Goal: Task Accomplishment & Management: Use online tool/utility

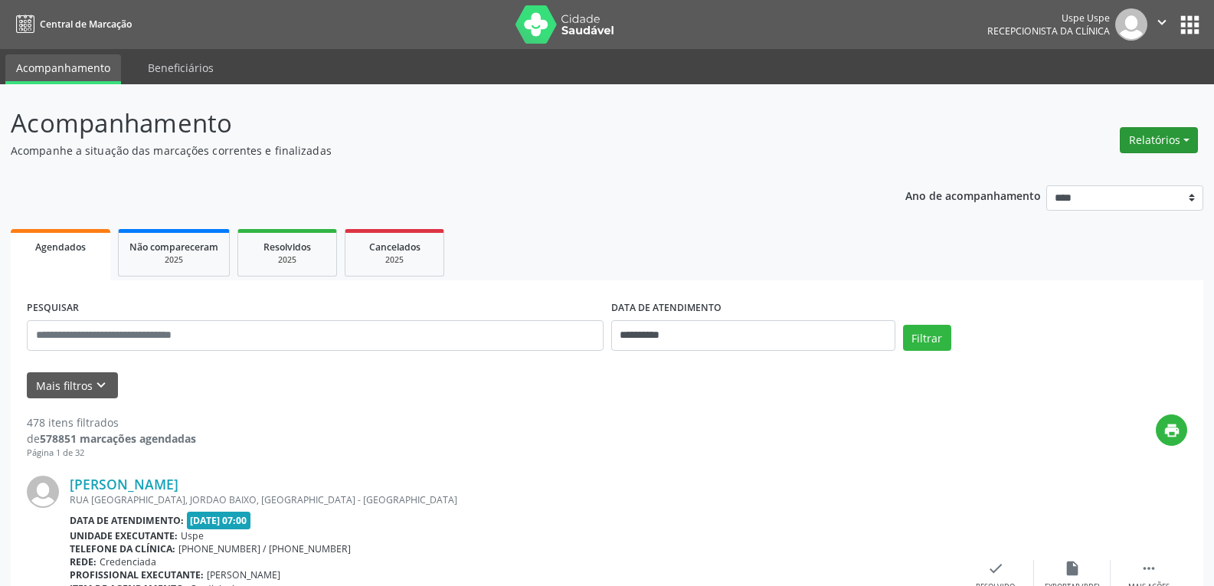
click at [1158, 139] on button "Relatórios" at bounding box center [1159, 140] width 78 height 26
click at [1105, 172] on link "Agendamentos" at bounding box center [1116, 172] width 165 height 21
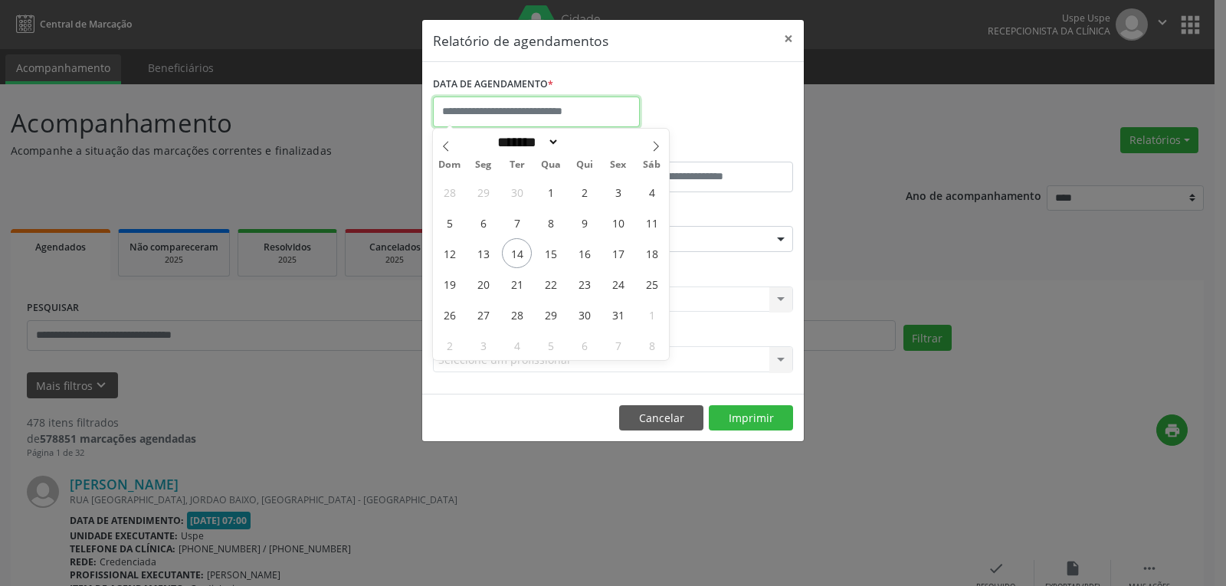
click at [493, 115] on input "text" at bounding box center [536, 112] width 207 height 31
click at [519, 258] on span "14" at bounding box center [517, 253] width 30 height 30
type input "**********"
click at [519, 258] on span "14" at bounding box center [517, 253] width 30 height 30
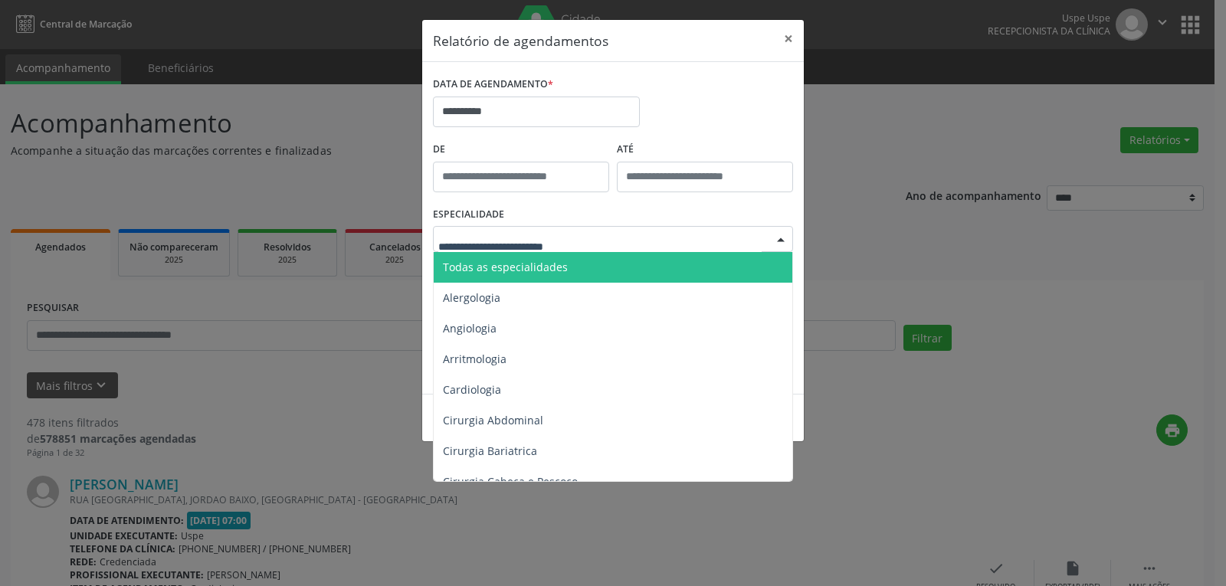
click at [752, 247] on div at bounding box center [613, 239] width 360 height 26
click at [650, 241] on input "text" at bounding box center [599, 246] width 323 height 31
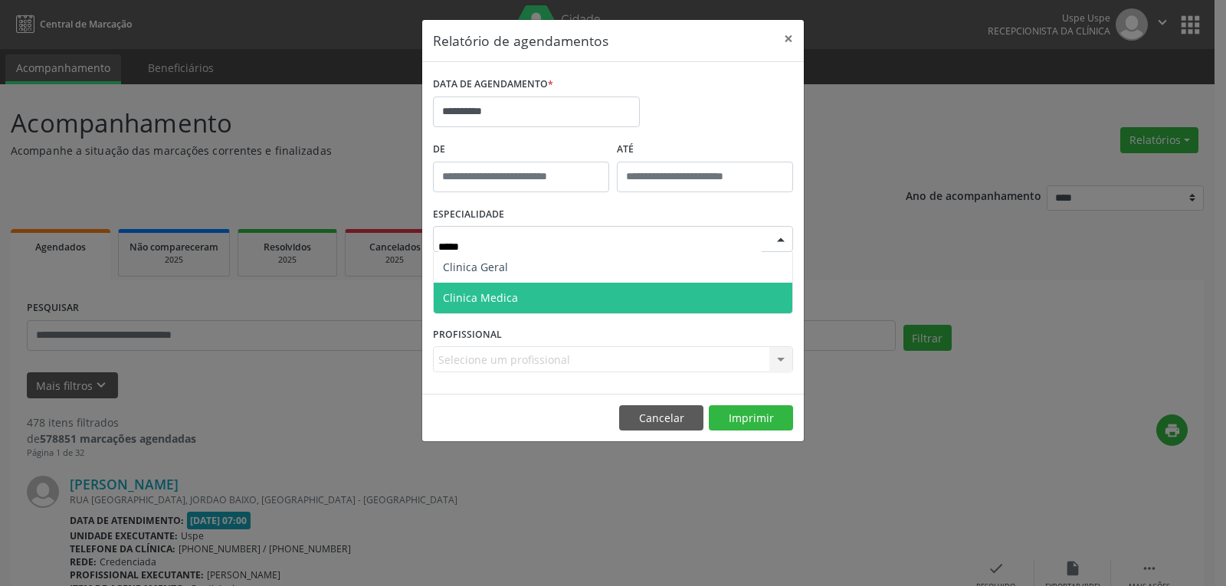
click at [563, 302] on span "Clinica Medica" at bounding box center [613, 298] width 358 height 31
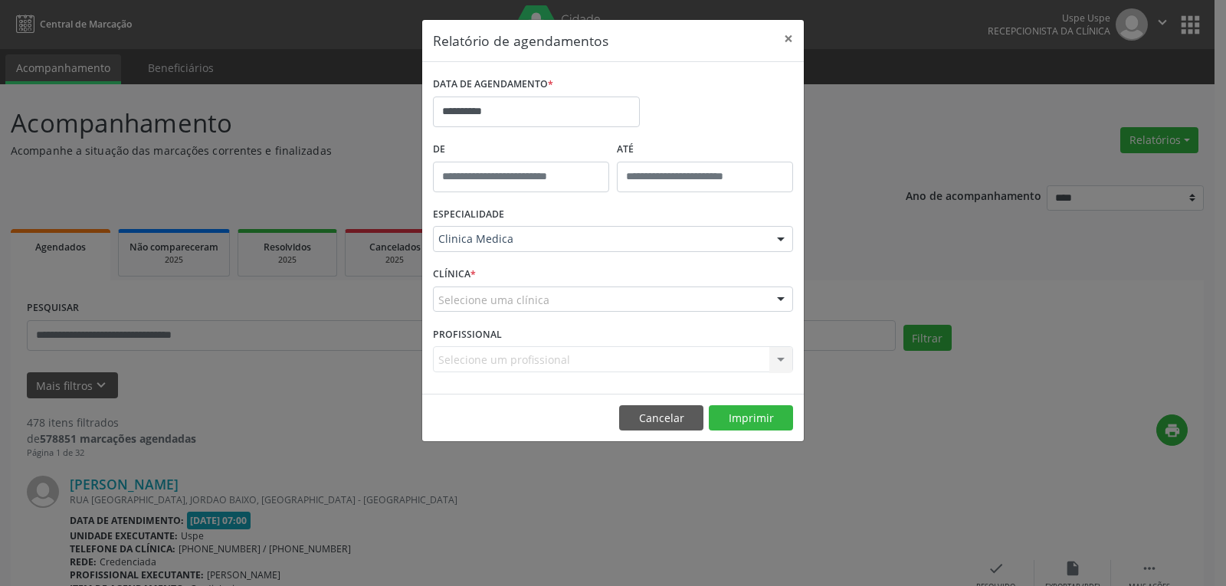
click at [550, 296] on div "Selecione uma clínica" at bounding box center [613, 299] width 360 height 26
click at [550, 299] on input "text" at bounding box center [599, 307] width 323 height 31
click at [499, 308] on input "text" at bounding box center [599, 307] width 323 height 31
click at [542, 326] on span "Não há nenhuma opção para ser exibida." at bounding box center [613, 327] width 358 height 31
click at [538, 295] on input "text" at bounding box center [599, 307] width 323 height 31
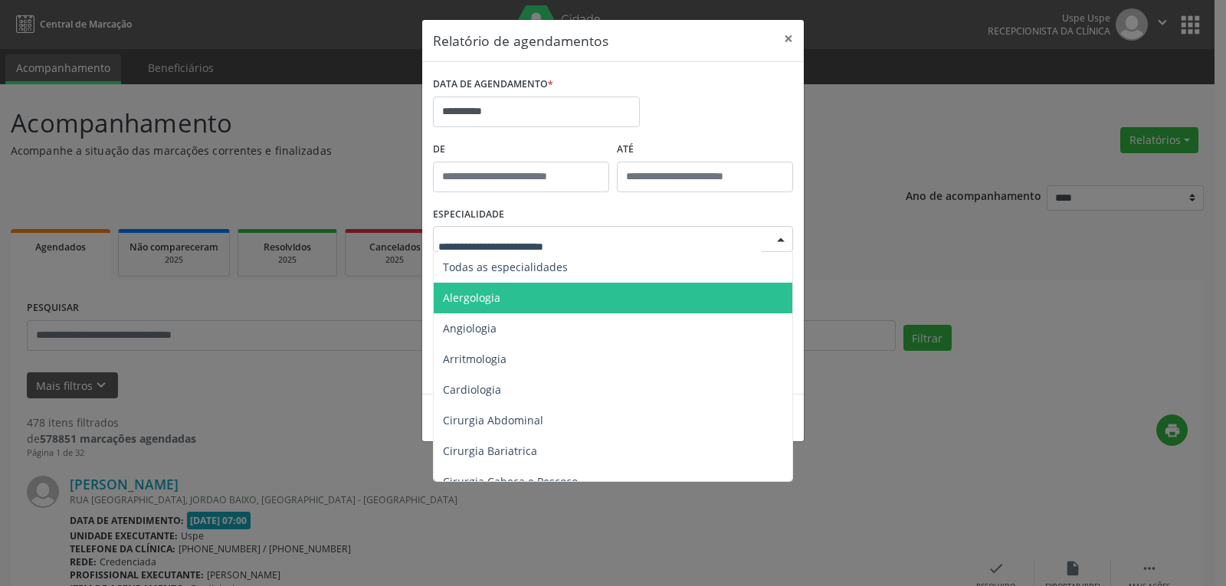
click at [542, 247] on input "text" at bounding box center [599, 246] width 323 height 31
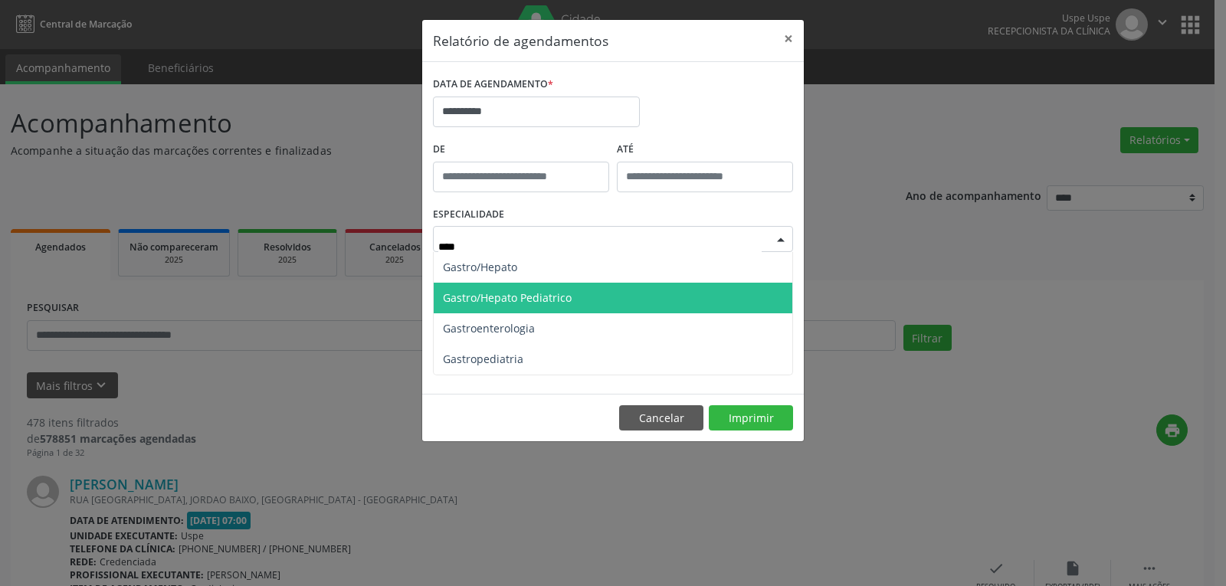
type input "*****"
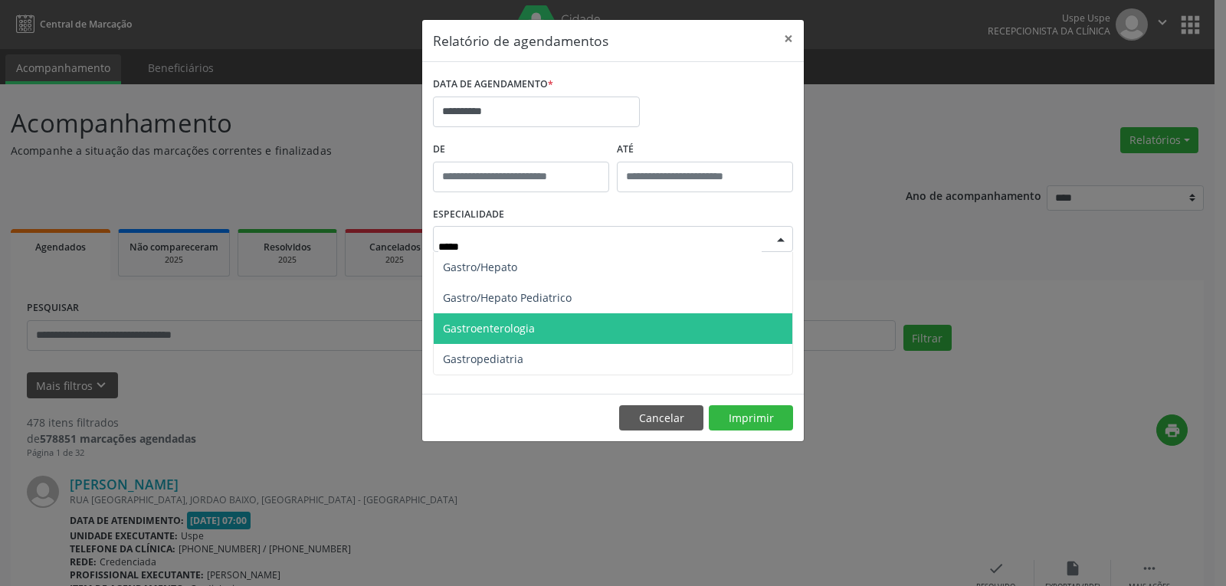
click at [529, 330] on span "Gastroenterologia" at bounding box center [489, 328] width 92 height 15
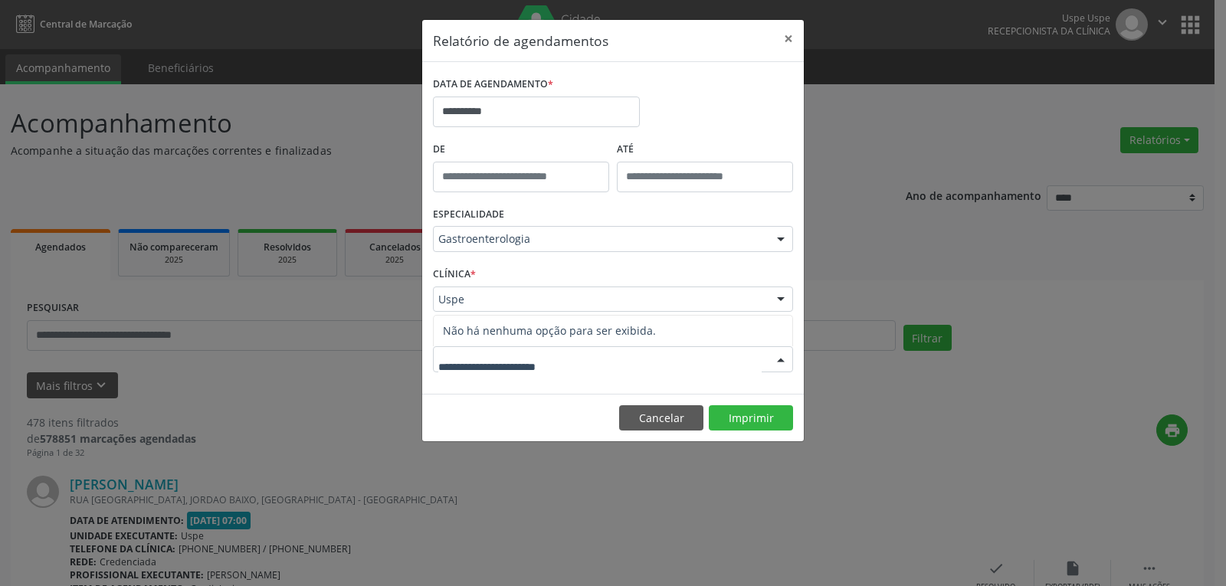
click at [728, 359] on div at bounding box center [613, 359] width 360 height 26
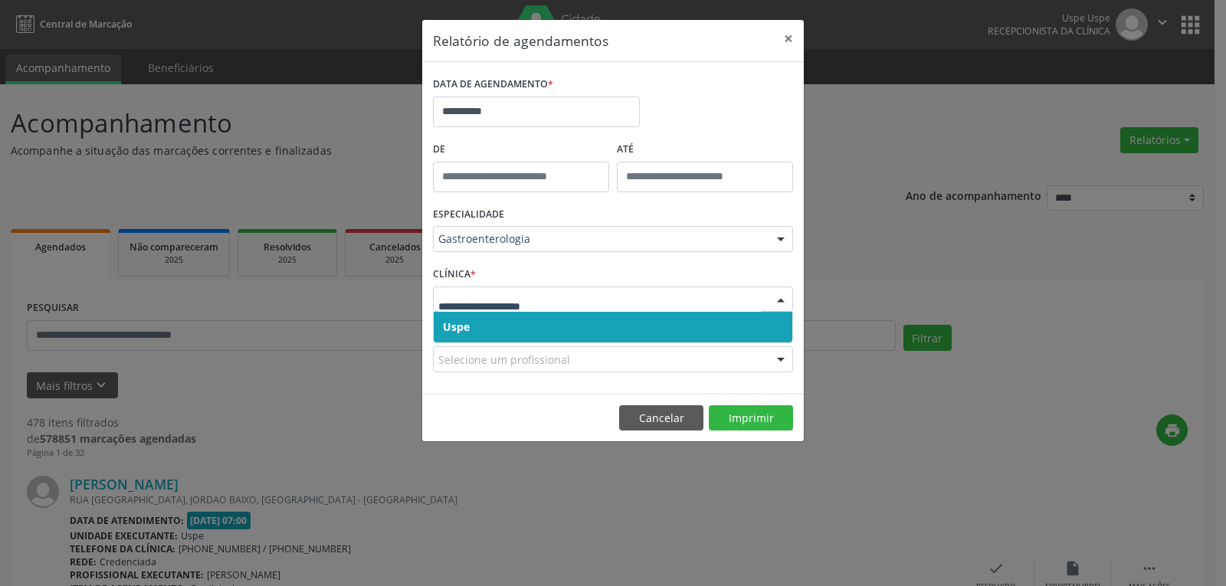
click at [510, 329] on span "Uspe" at bounding box center [613, 327] width 358 height 31
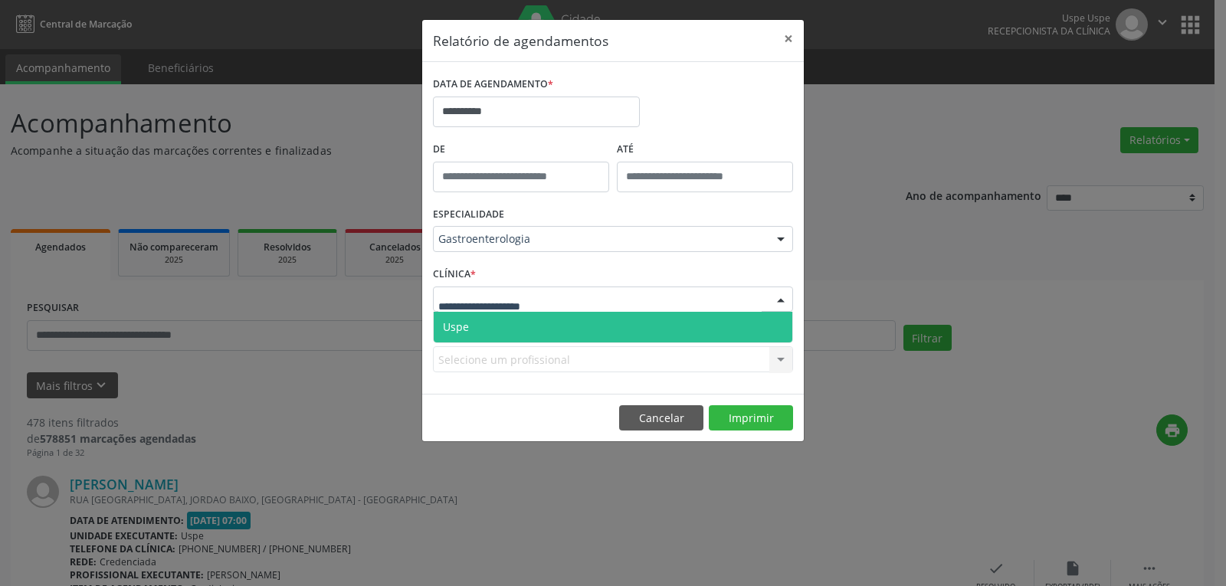
click at [497, 324] on span "Uspe" at bounding box center [613, 327] width 358 height 31
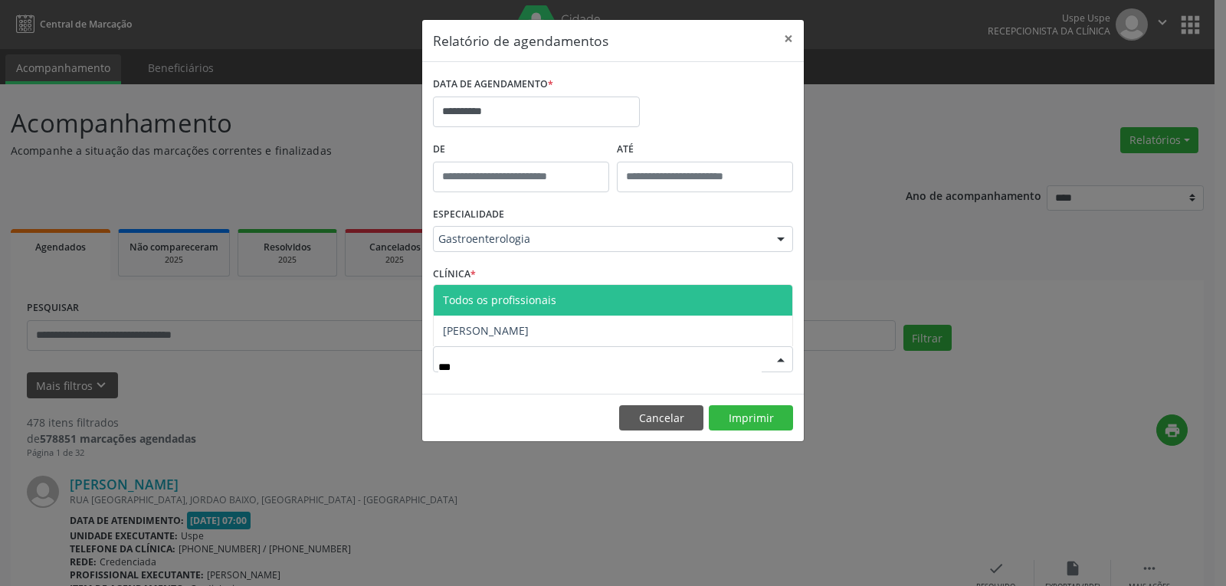
type input "****"
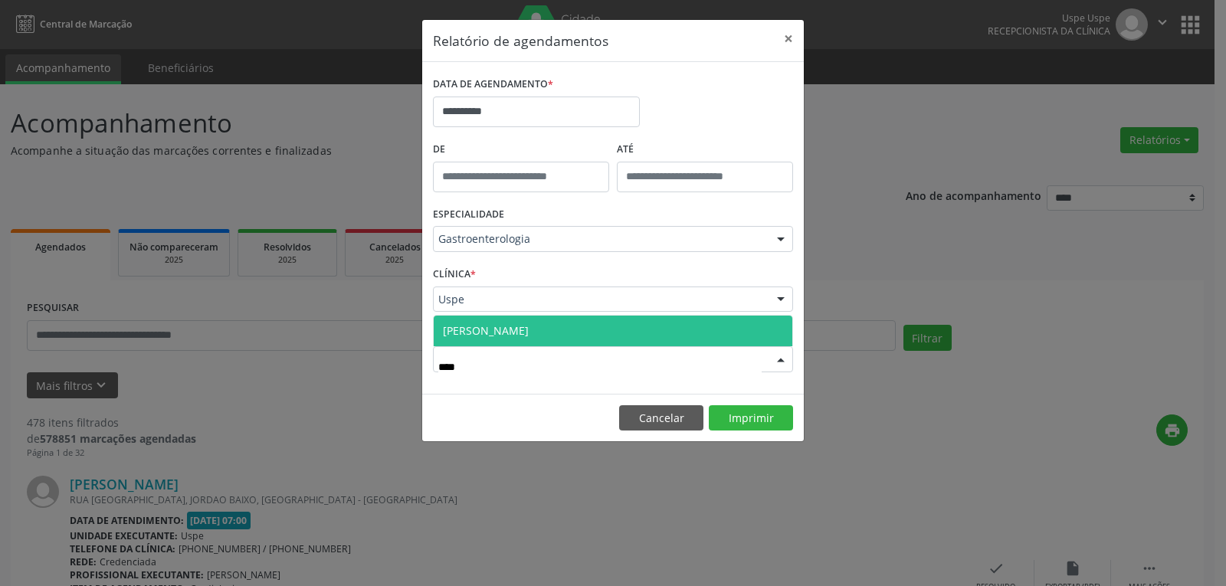
click at [607, 336] on span "[PERSON_NAME]" at bounding box center [613, 331] width 358 height 31
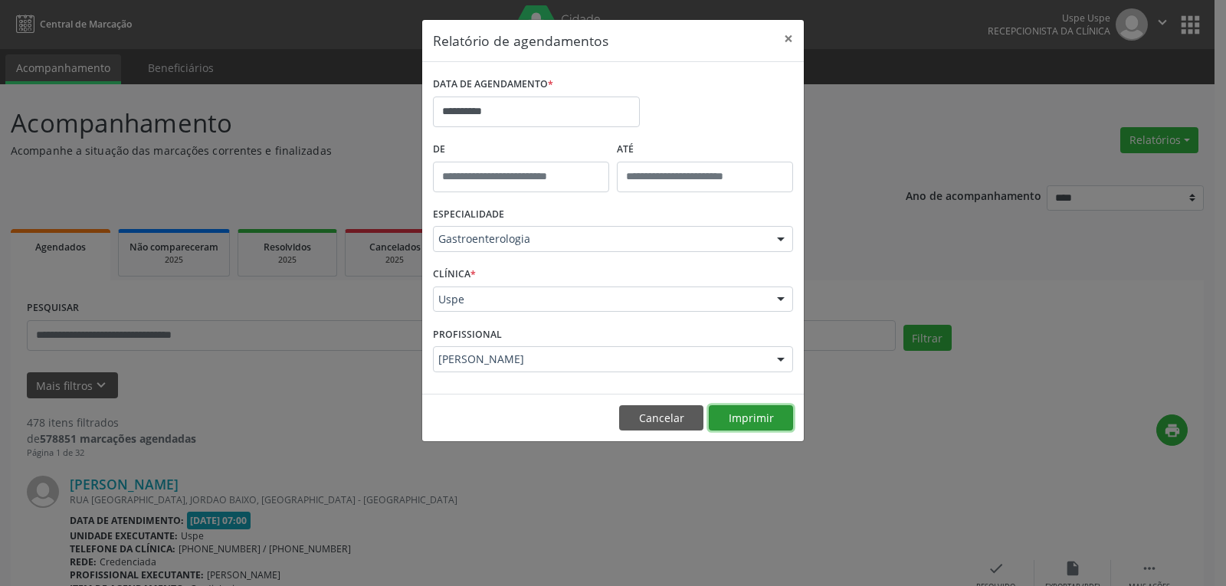
click at [761, 421] on button "Imprimir" at bounding box center [751, 418] width 84 height 26
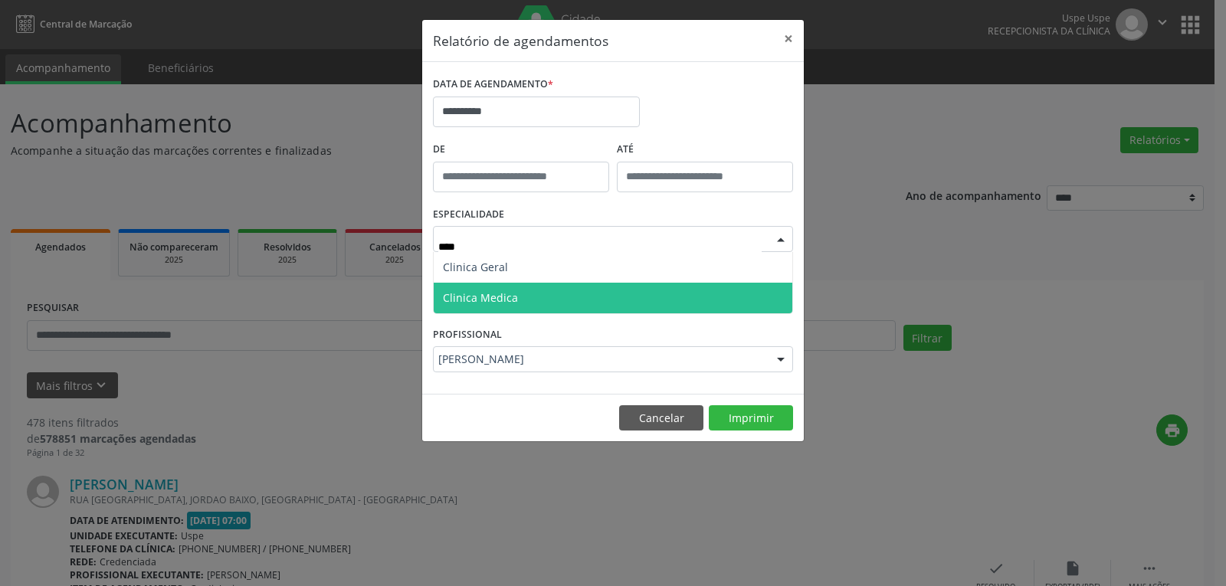
type input "*****"
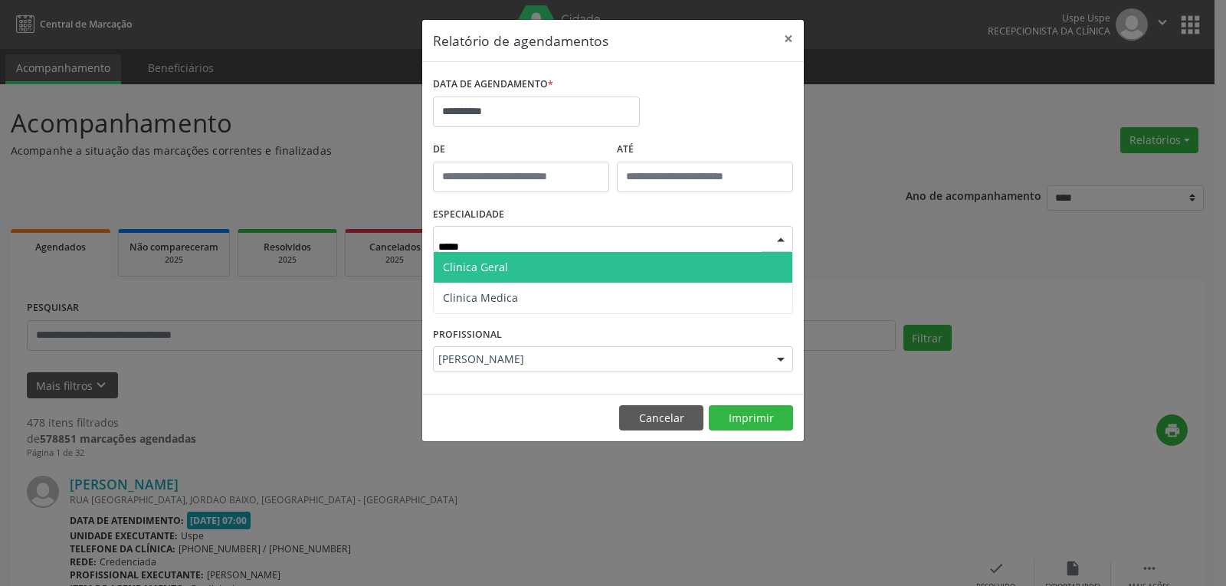
click at [543, 270] on span "Clinica Geral" at bounding box center [613, 267] width 358 height 31
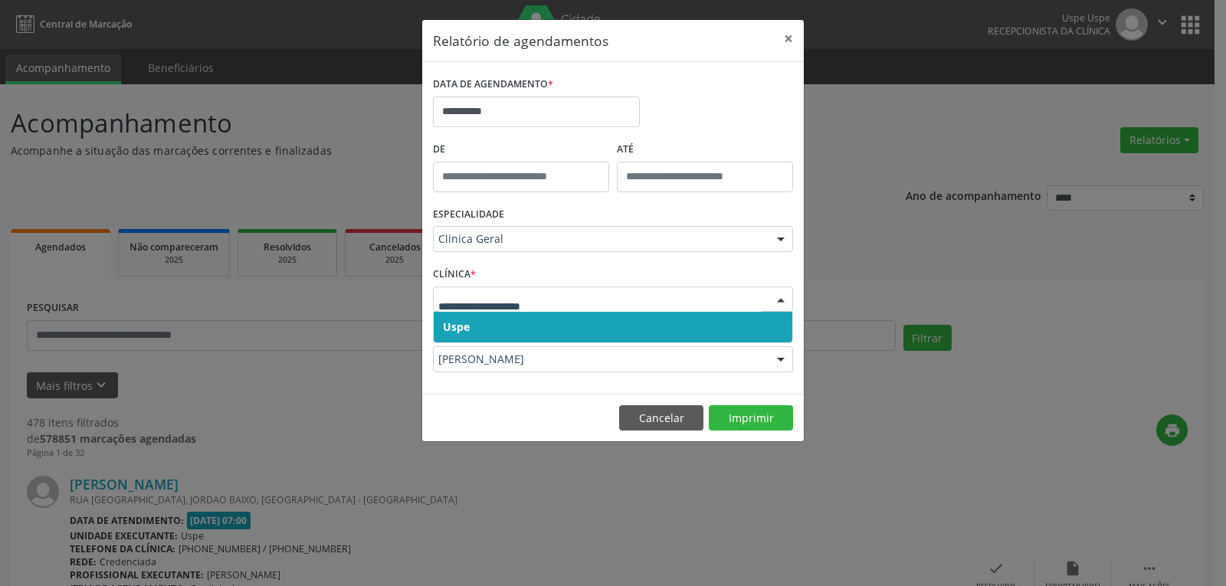
click at [568, 308] on div at bounding box center [613, 299] width 360 height 26
click at [568, 329] on span "Uspe" at bounding box center [613, 327] width 358 height 31
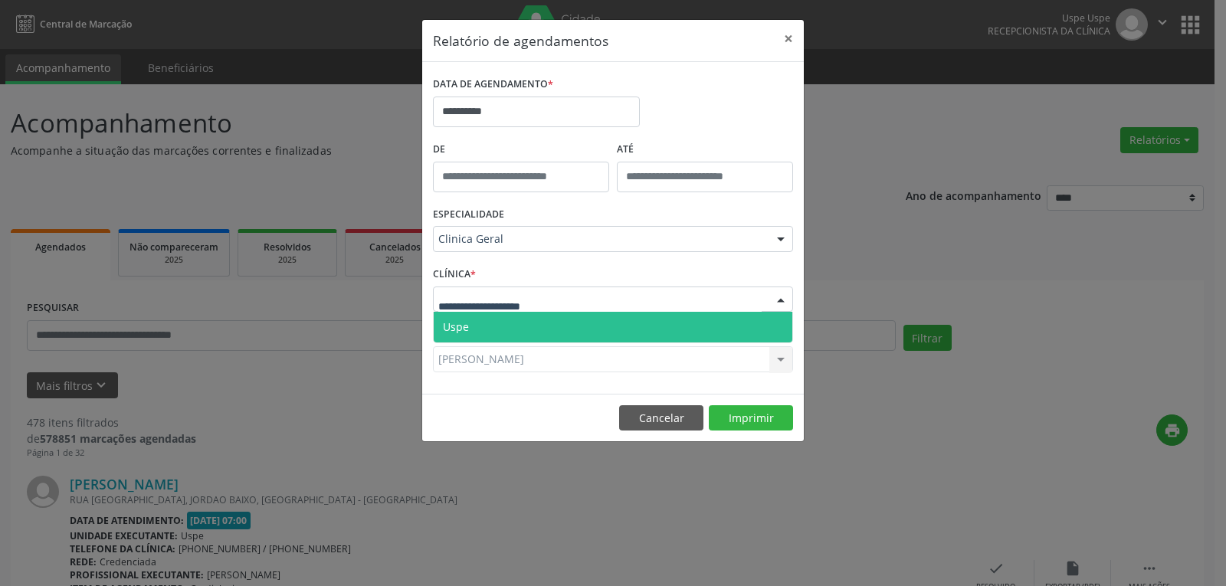
click at [565, 298] on div at bounding box center [613, 299] width 360 height 26
click at [565, 326] on span "Uspe" at bounding box center [613, 327] width 358 height 31
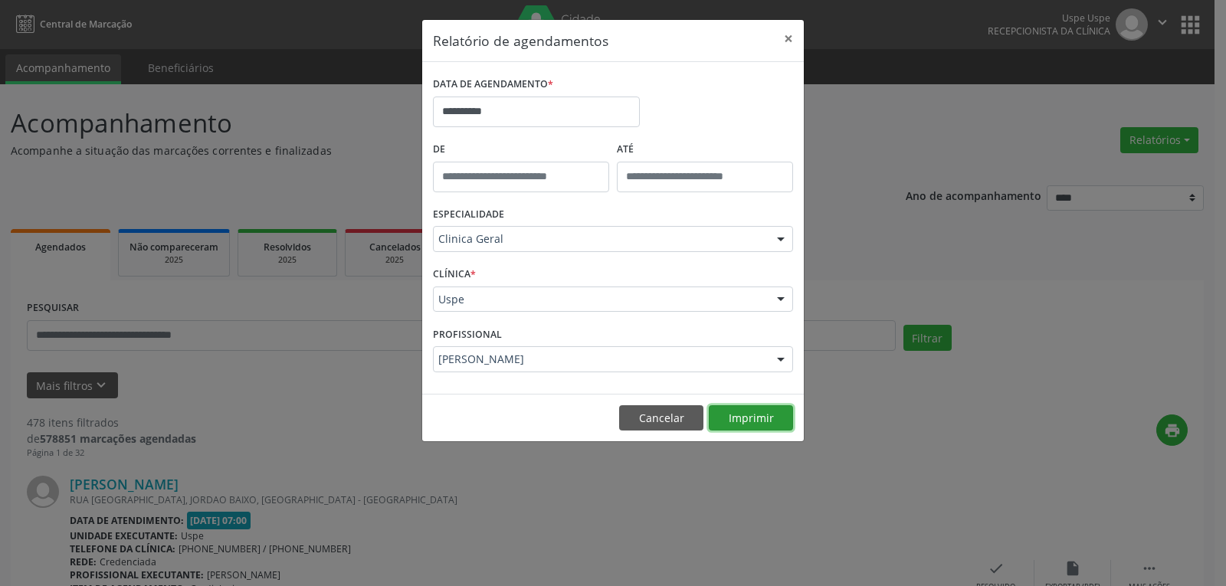
click at [755, 421] on button "Imprimir" at bounding box center [751, 418] width 84 height 26
click at [664, 420] on button "Cancelar" at bounding box center [661, 418] width 84 height 26
